Goal: Task Accomplishment & Management: Manage account settings

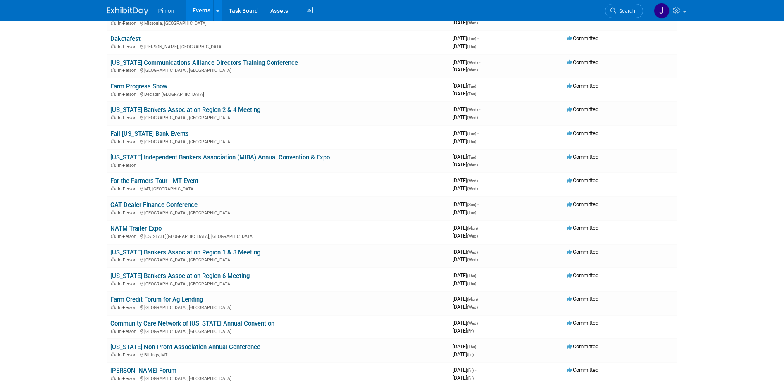
scroll to position [96, 0]
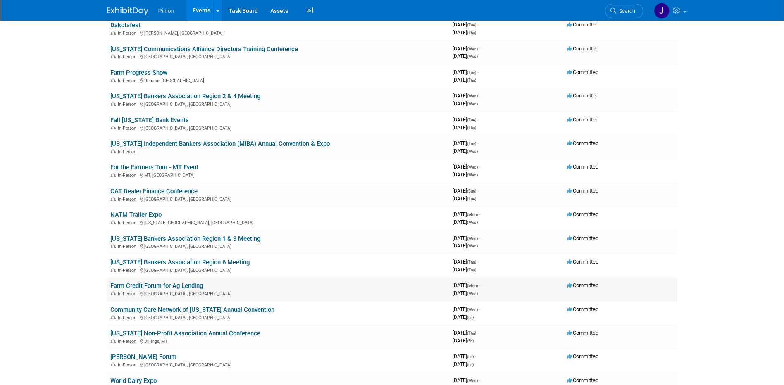
click at [197, 283] on link "Farm Credit Forum for Ag Lending" at bounding box center [156, 285] width 93 height 7
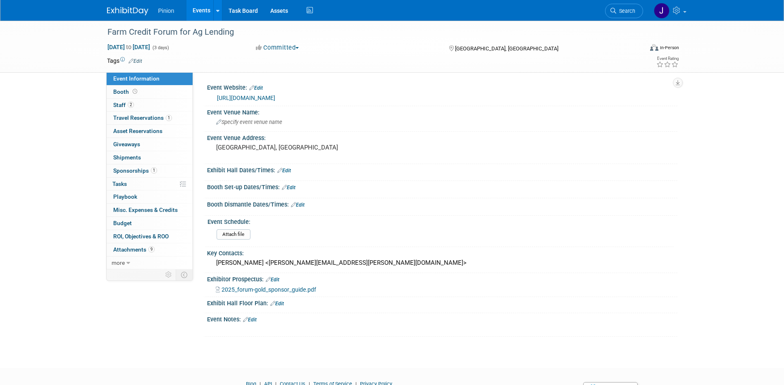
click at [244, 290] on span "2025_forum-gold_sponsor_guide.pdf" at bounding box center [269, 289] width 95 height 7
drag, startPoint x: 134, startPoint y: 156, endPoint x: 137, endPoint y: 147, distance: 9.5
click at [134, 156] on span "Shipments 0" at bounding box center [127, 157] width 28 height 7
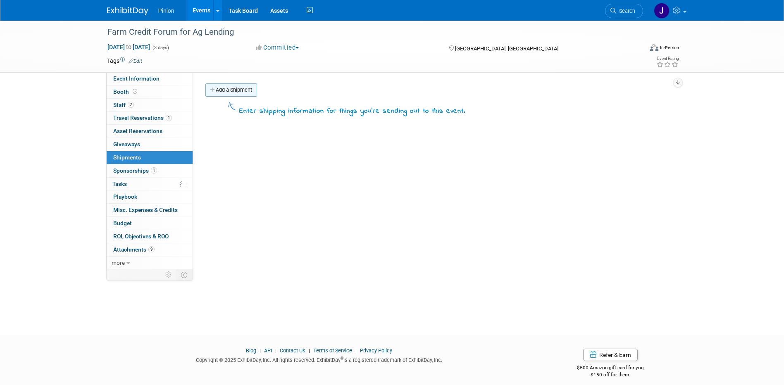
click at [248, 88] on link "Add a Shipment" at bounding box center [231, 89] width 52 height 13
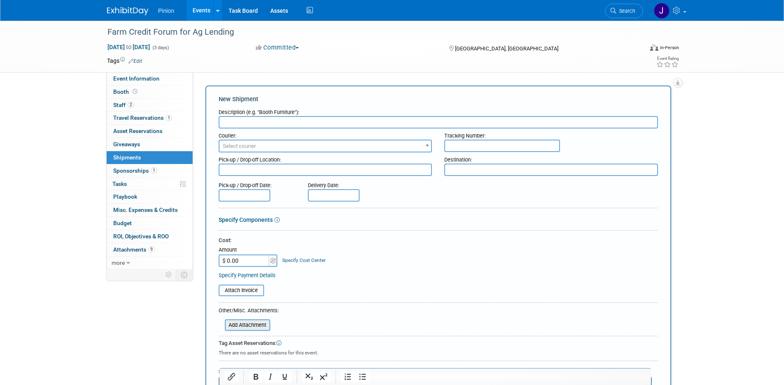
click at [254, 326] on input "file" at bounding box center [220, 325] width 98 height 10
click at [309, 122] on input "text" at bounding box center [438, 122] width 439 height 12
type input "c"
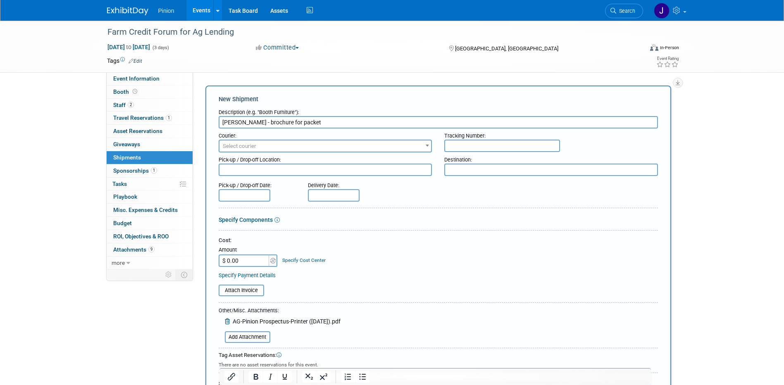
type input "Coggins - brochure for packet"
click at [483, 175] on textarea at bounding box center [551, 170] width 214 height 12
paste textarea "FCCS FORUM for Ag Lending Attn: Uriah Quezada 6312 S Fiddlers Green Cir Suite 4…"
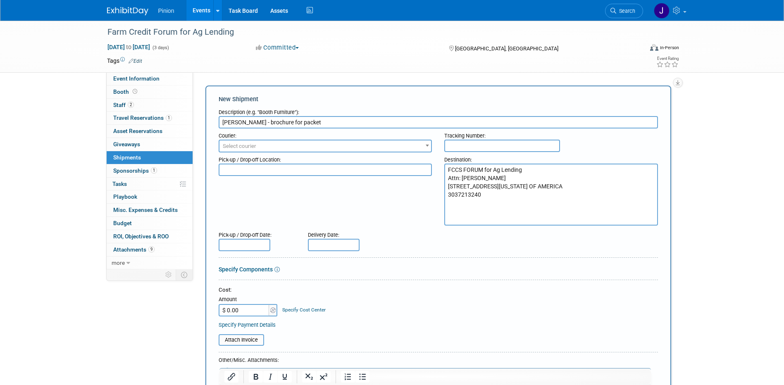
type textarea "FCCS FORUM for Ag Lending Attn: Uriah Quezada 6312 S Fiddlers Green Cir Suite 4…"
click at [336, 248] on input "text" at bounding box center [334, 245] width 52 height 12
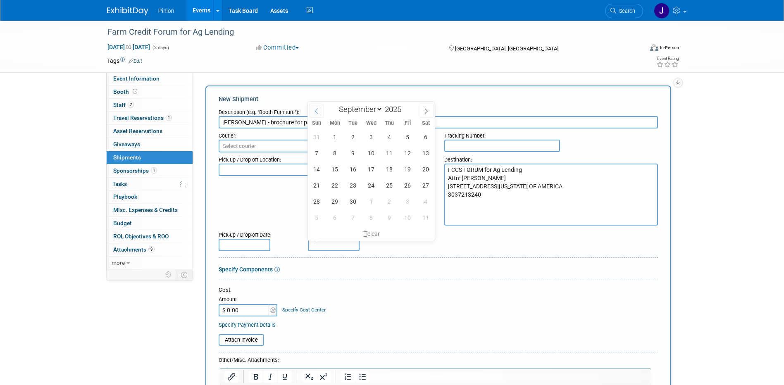
click at [318, 109] on icon at bounding box center [317, 111] width 6 height 6
select select "7"
click at [390, 203] on span "28" at bounding box center [389, 201] width 16 height 16
type input "Aug 28, 2025"
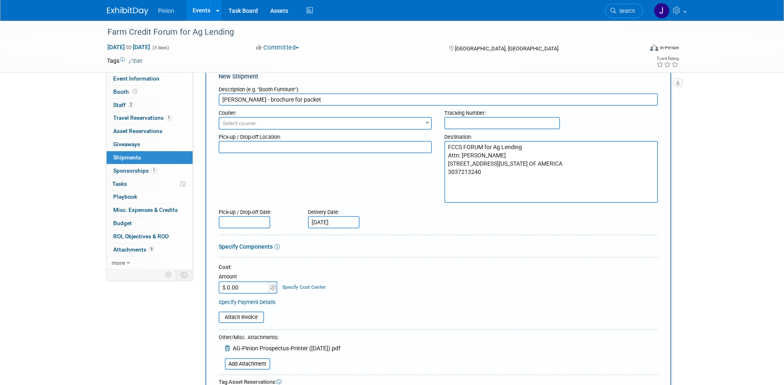
scroll to position [22, 0]
click at [313, 100] on input "Coggins - brochure for packet" at bounding box center [438, 100] width 439 height 12
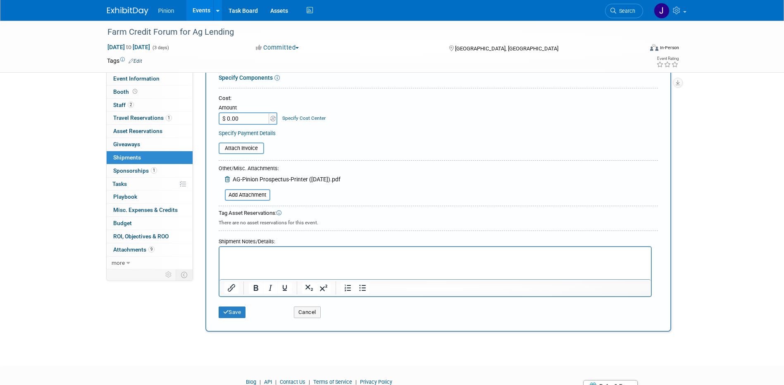
scroll to position [231, 0]
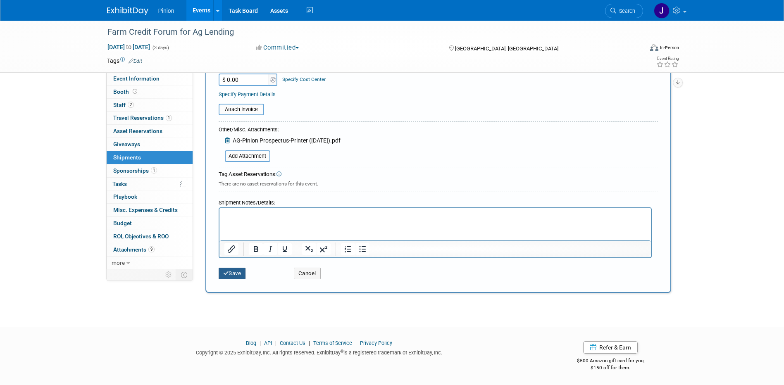
type input "Coggins - brochure for packets"
click at [233, 272] on button "Save" at bounding box center [232, 274] width 27 height 12
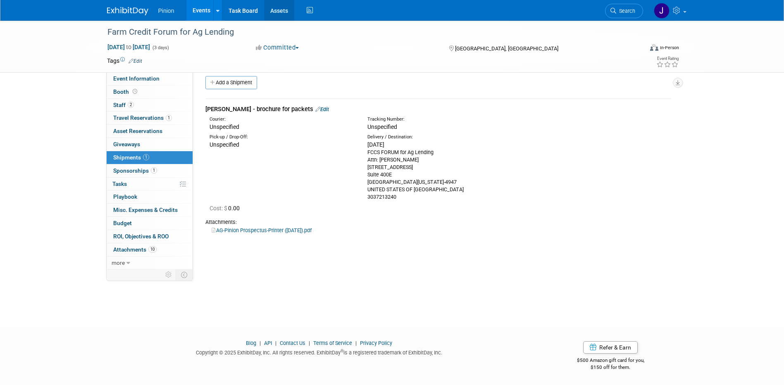
scroll to position [7, 0]
click at [315, 108] on link "Edit" at bounding box center [322, 109] width 14 height 6
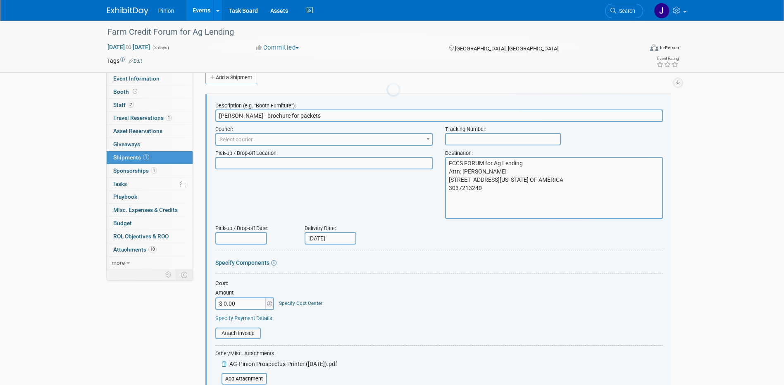
scroll to position [0, 0]
click at [252, 381] on input "file" at bounding box center [217, 379] width 98 height 10
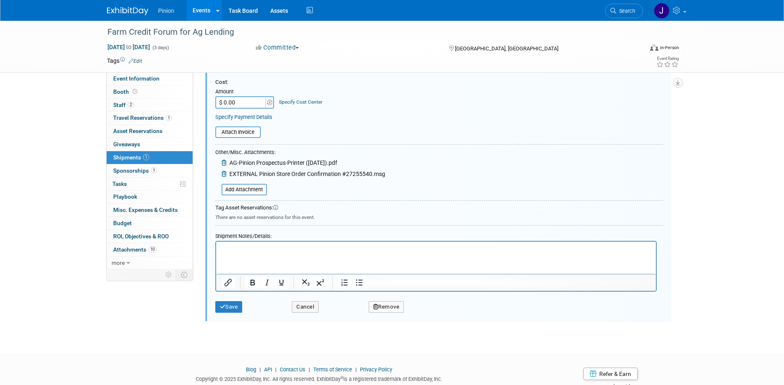
scroll to position [236, 0]
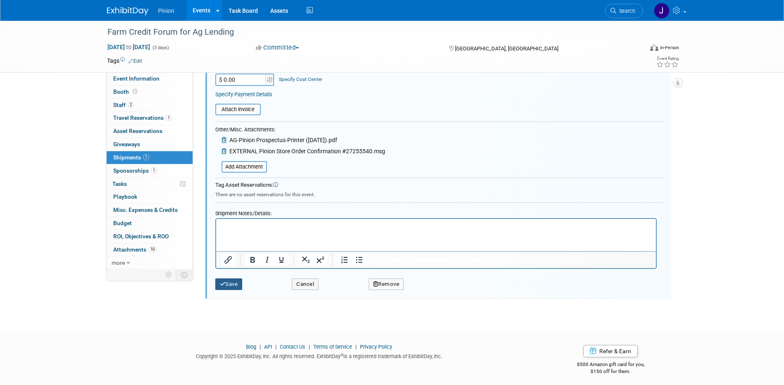
click at [230, 286] on button "Save" at bounding box center [228, 285] width 27 height 12
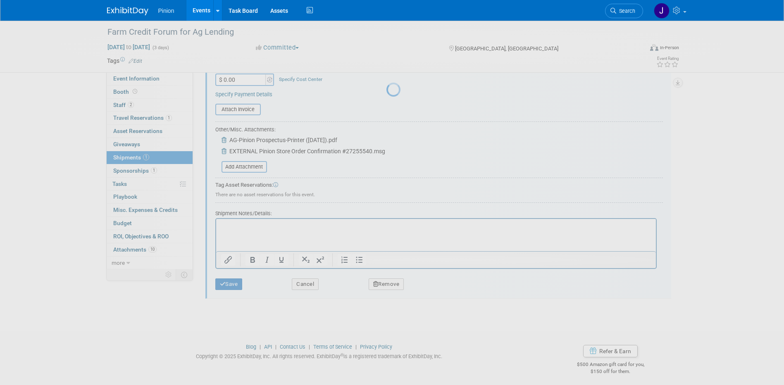
scroll to position [7, 0]
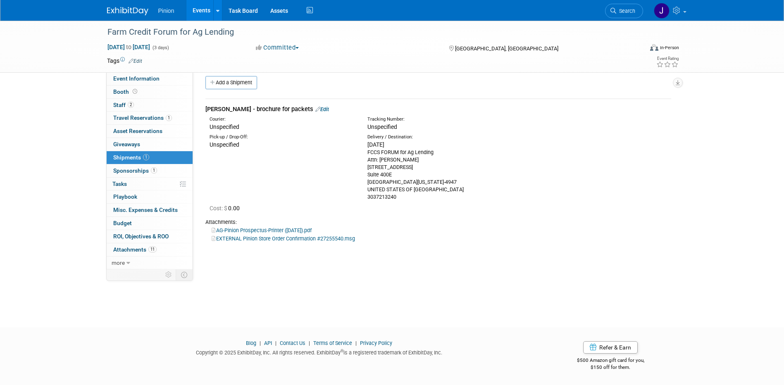
drag, startPoint x: 240, startPoint y: 79, endPoint x: 245, endPoint y: 83, distance: 6.2
click at [240, 79] on link "Add a Shipment" at bounding box center [231, 82] width 52 height 13
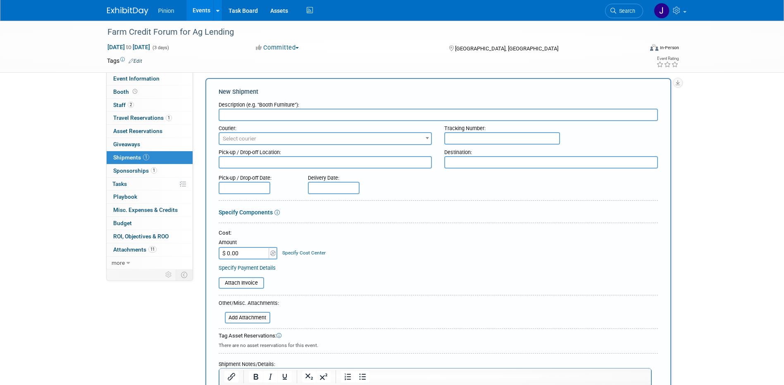
scroll to position [0, 0]
click at [327, 187] on input "text" at bounding box center [334, 188] width 52 height 12
click at [405, 262] on span "19" at bounding box center [408, 263] width 16 height 16
type input "Sep 19, 2025"
click at [308, 113] on input "text" at bounding box center [438, 115] width 439 height 12
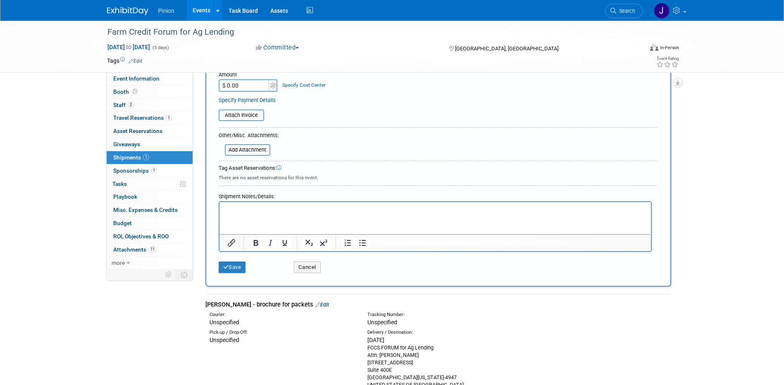
scroll to position [230, 0]
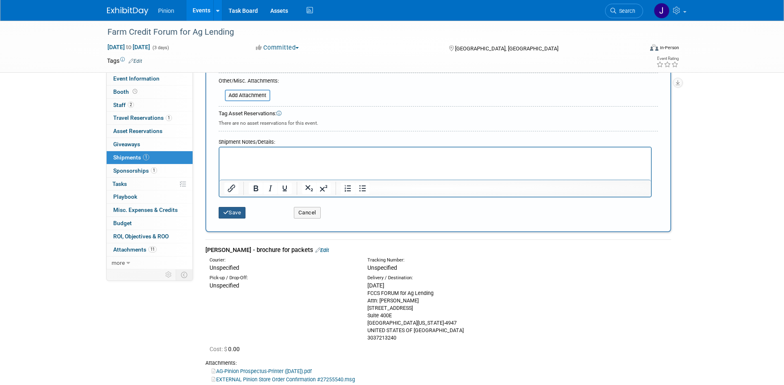
type input "Coggins"
click at [231, 215] on button "Save" at bounding box center [232, 213] width 27 height 12
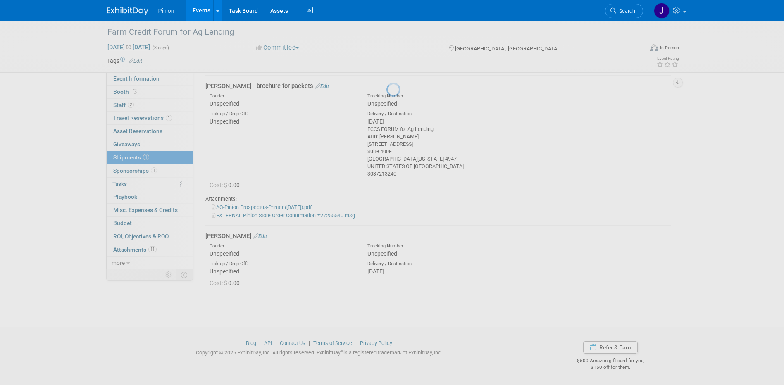
scroll to position [31, 0]
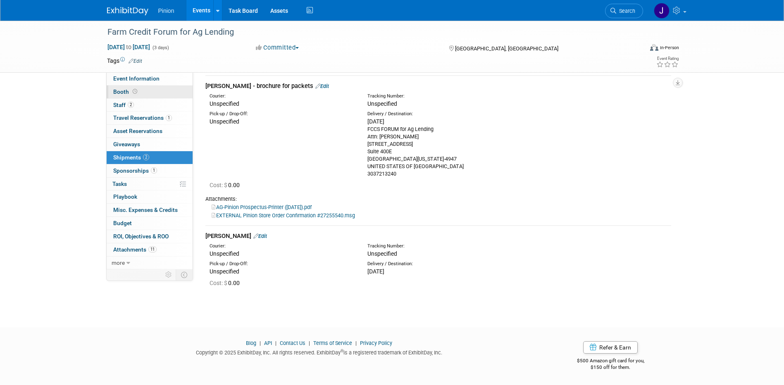
drag, startPoint x: 161, startPoint y: 80, endPoint x: 163, endPoint y: 86, distance: 6.3
click at [161, 80] on link "Event Information" at bounding box center [150, 78] width 86 height 13
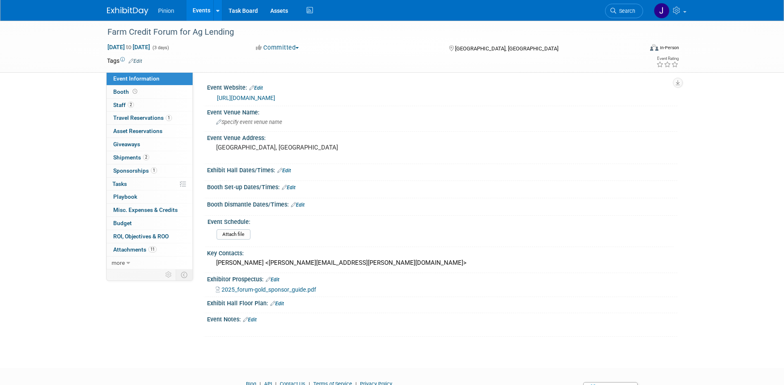
click at [257, 319] on link "Edit" at bounding box center [250, 320] width 14 height 6
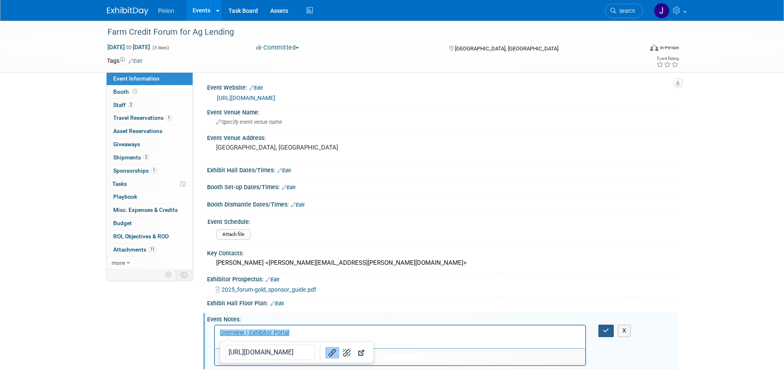
click at [602, 327] on button "button" at bounding box center [605, 331] width 15 height 12
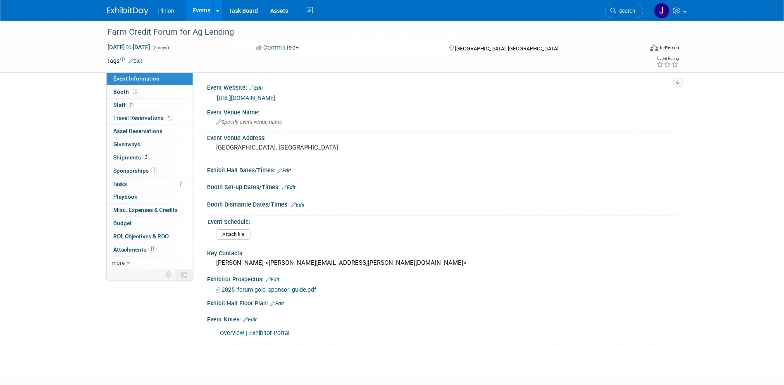
drag, startPoint x: 117, startPoint y: 12, endPoint x: 121, endPoint y: 22, distance: 11.5
click at [117, 12] on img at bounding box center [127, 11] width 41 height 8
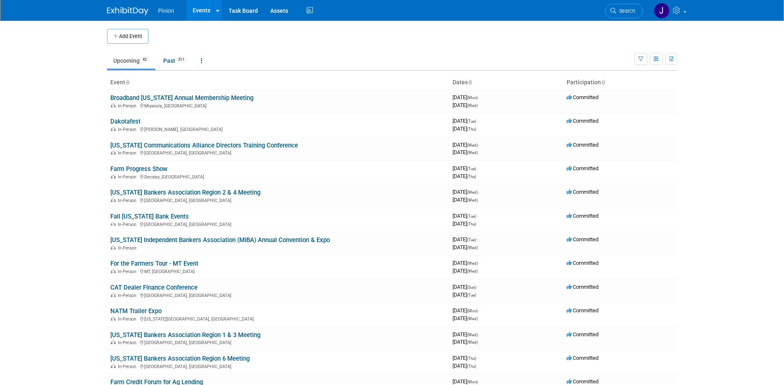
click at [131, 310] on link "NATM Trailer Expo" at bounding box center [135, 310] width 51 height 7
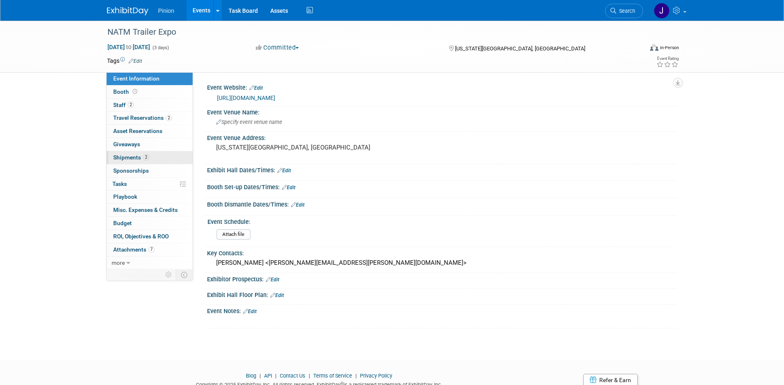
click at [126, 158] on span "Shipments 2" at bounding box center [131, 157] width 36 height 7
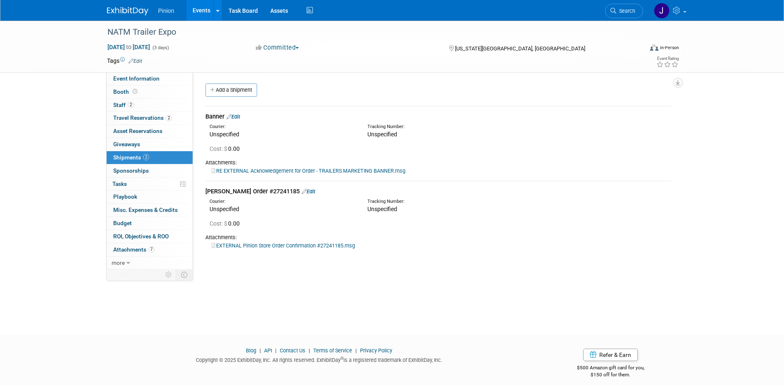
click at [291, 246] on link "EXTERNAL Pinion Store Order Confirmation #27241185.msg" at bounding box center [283, 246] width 143 height 6
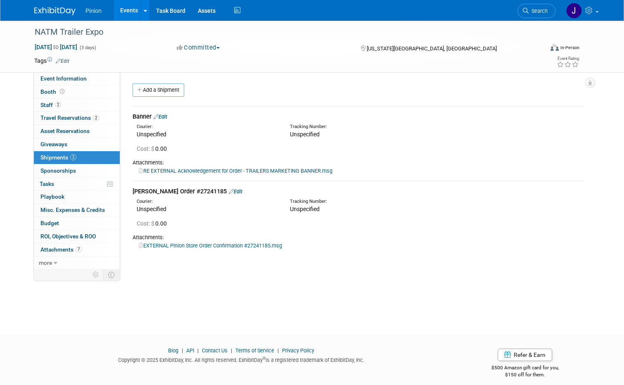
click at [210, 173] on link "RE EXTERNAL Acknowledgement for Order - TRAILERS MARKETING BANNER.msg" at bounding box center [236, 171] width 194 height 6
click at [53, 14] on img at bounding box center [54, 11] width 41 height 8
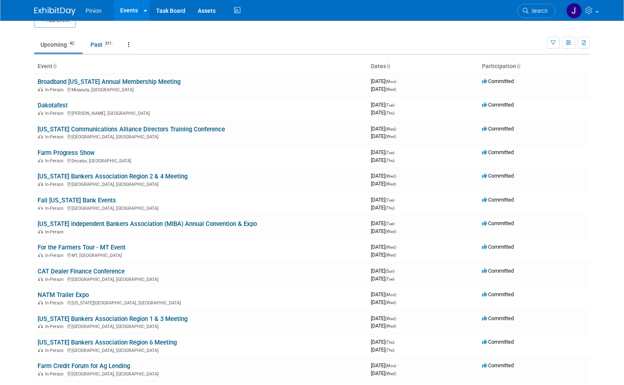
scroll to position [35, 0]
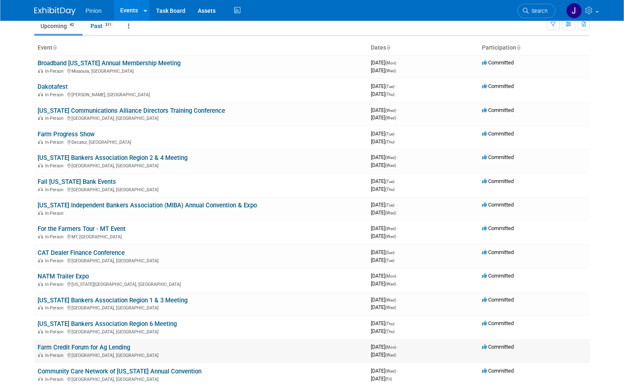
click at [122, 348] on link "Farm Credit Forum for Ag Lending" at bounding box center [84, 347] width 93 height 7
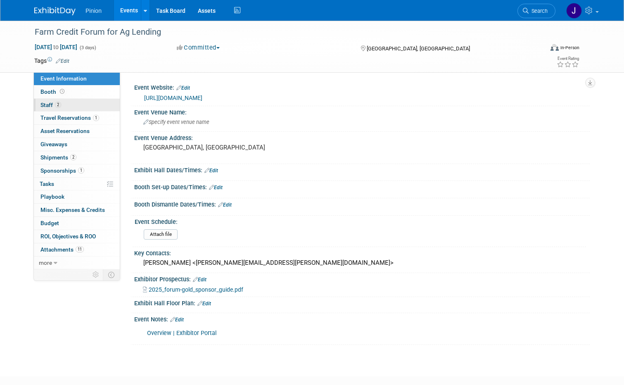
click at [45, 99] on link "2 Staff 2" at bounding box center [77, 105] width 86 height 13
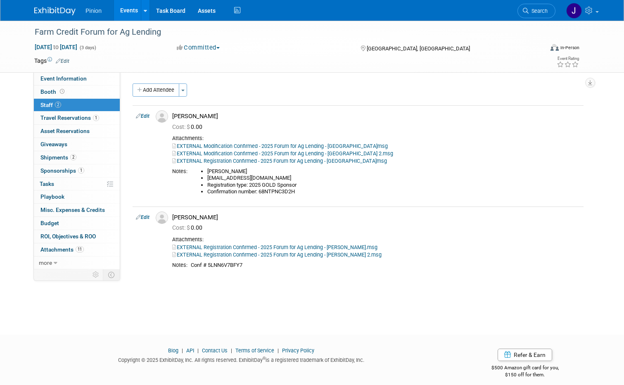
click at [143, 115] on link "Edit" at bounding box center [143, 116] width 14 height 6
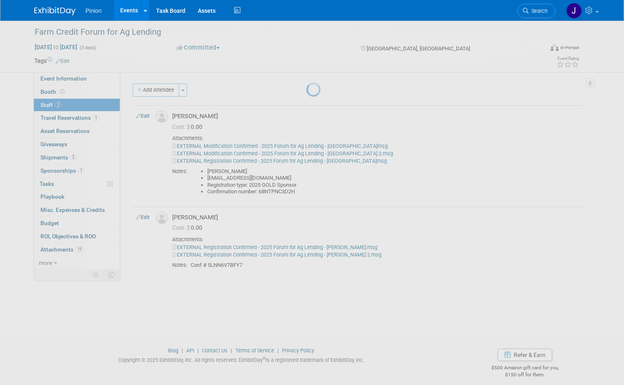
select select "4f87b381-9297-4e76-8134-cefbb15a627f"
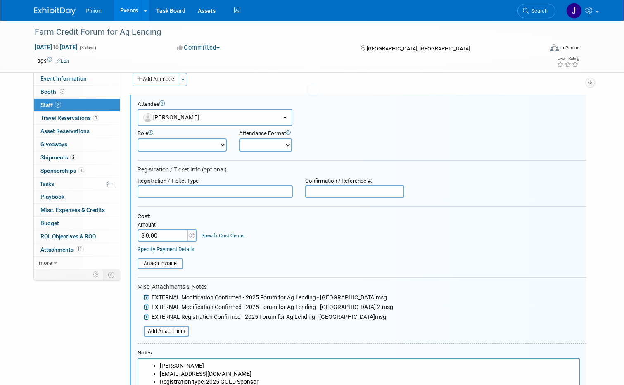
scroll to position [12, 0]
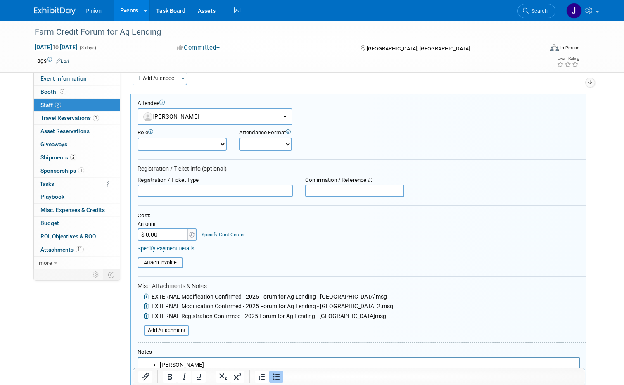
drag, startPoint x: 624, startPoint y: 181, endPoint x: 625, endPoint y: 210, distance: 29.8
click at [624, 210] on html "Pinion Events Add Event Bulk Upload Events Shareable Event Boards Recently View…" at bounding box center [312, 180] width 624 height 385
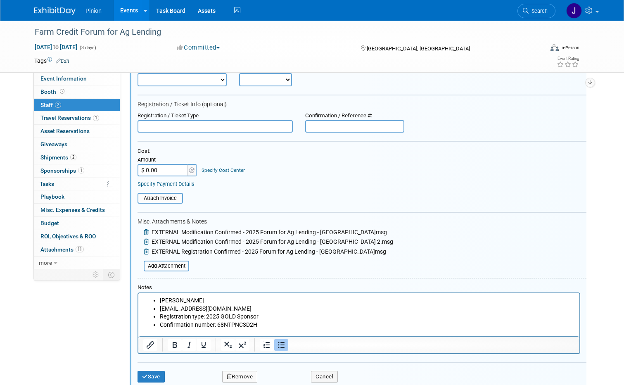
scroll to position [93, 0]
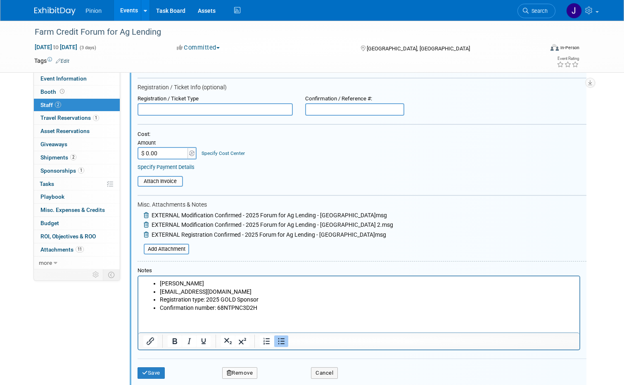
click at [267, 309] on li "Confirmation number: 68NTPNC3D2H" at bounding box center [367, 308] width 415 height 8
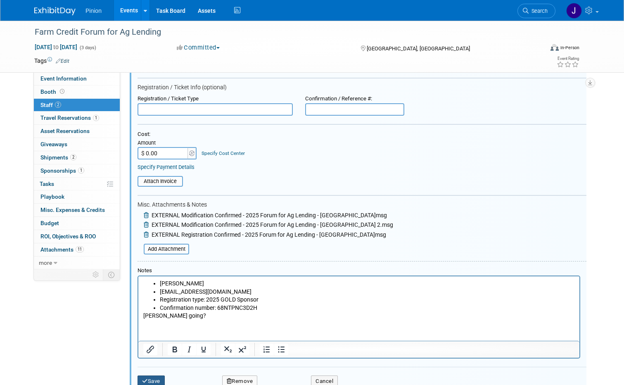
click at [159, 378] on button "Save" at bounding box center [151, 382] width 27 height 12
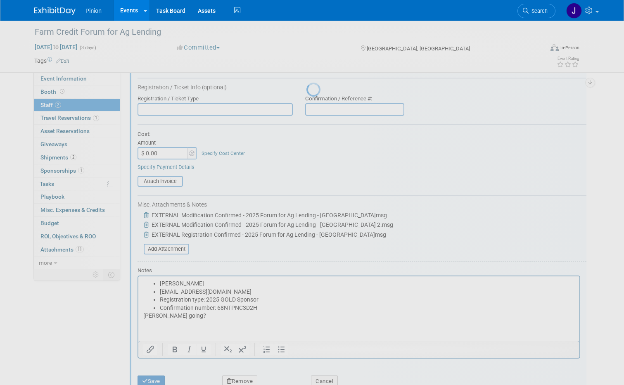
scroll to position [7, 0]
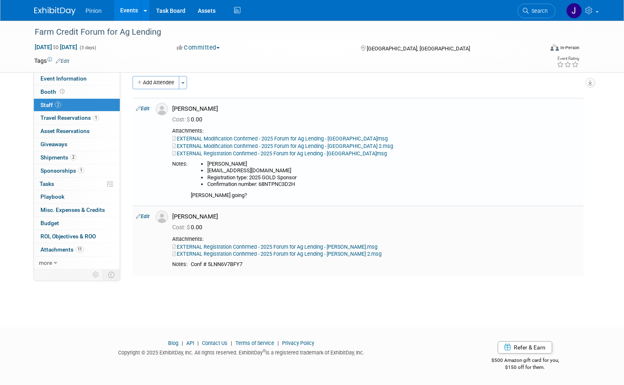
click at [141, 217] on link "Edit" at bounding box center [143, 217] width 14 height 6
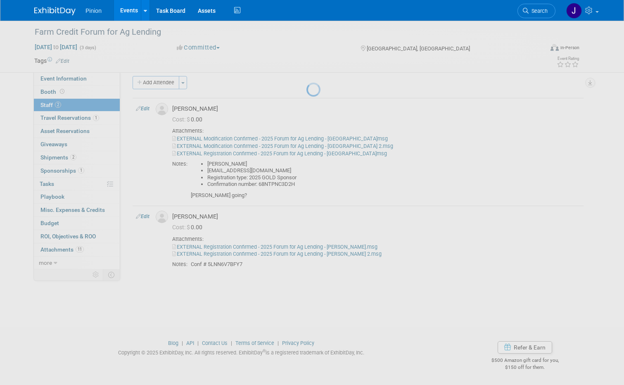
select select "3c023e8d-7a2f-4ec4-8c95-32d72961638f"
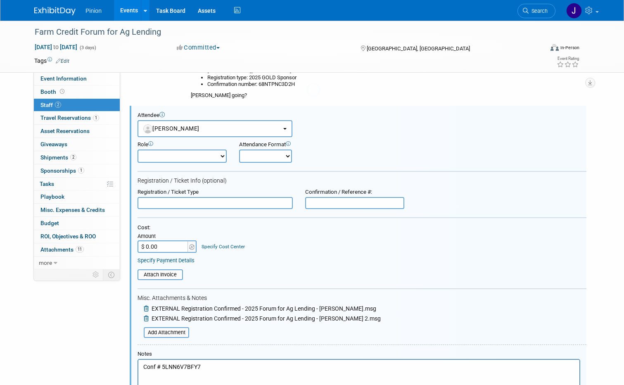
scroll to position [119, 0]
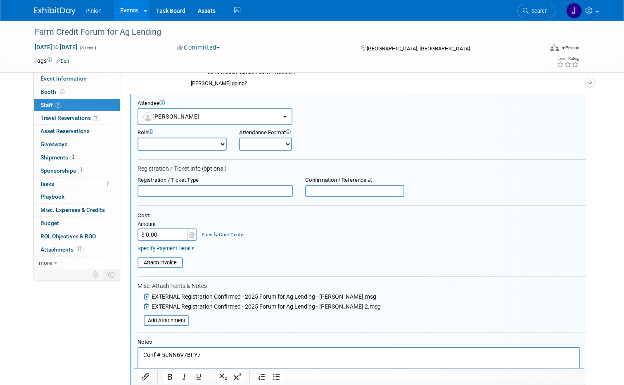
click at [214, 354] on p "Conf # 5LNN6V7BFY7" at bounding box center [359, 355] width 432 height 8
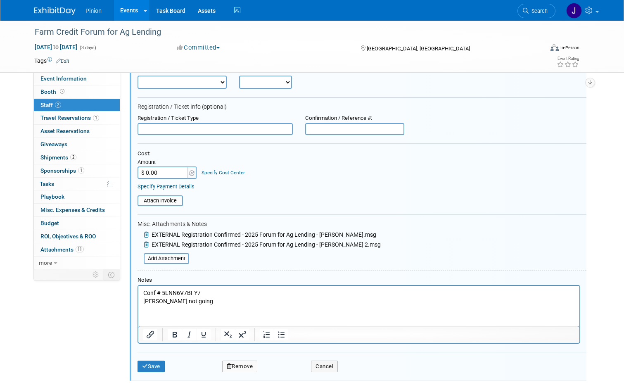
scroll to position [199, 0]
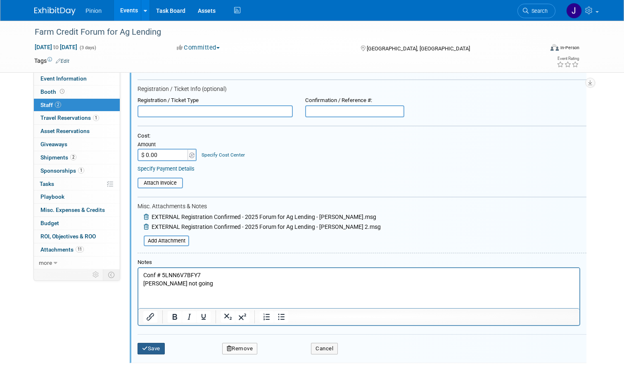
click at [155, 348] on button "Save" at bounding box center [151, 349] width 27 height 12
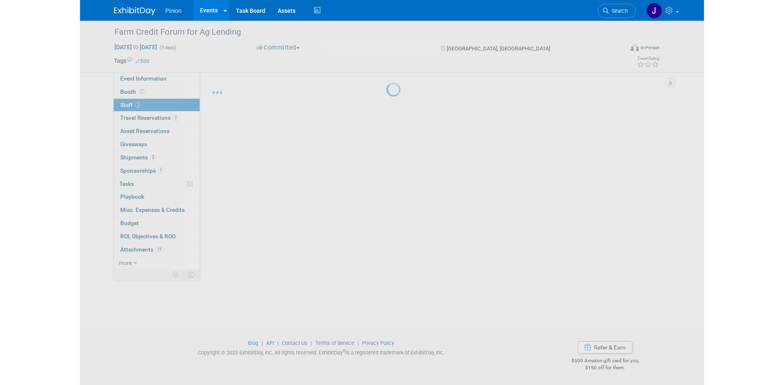
scroll to position [7, 0]
